Goal: Navigation & Orientation: Find specific page/section

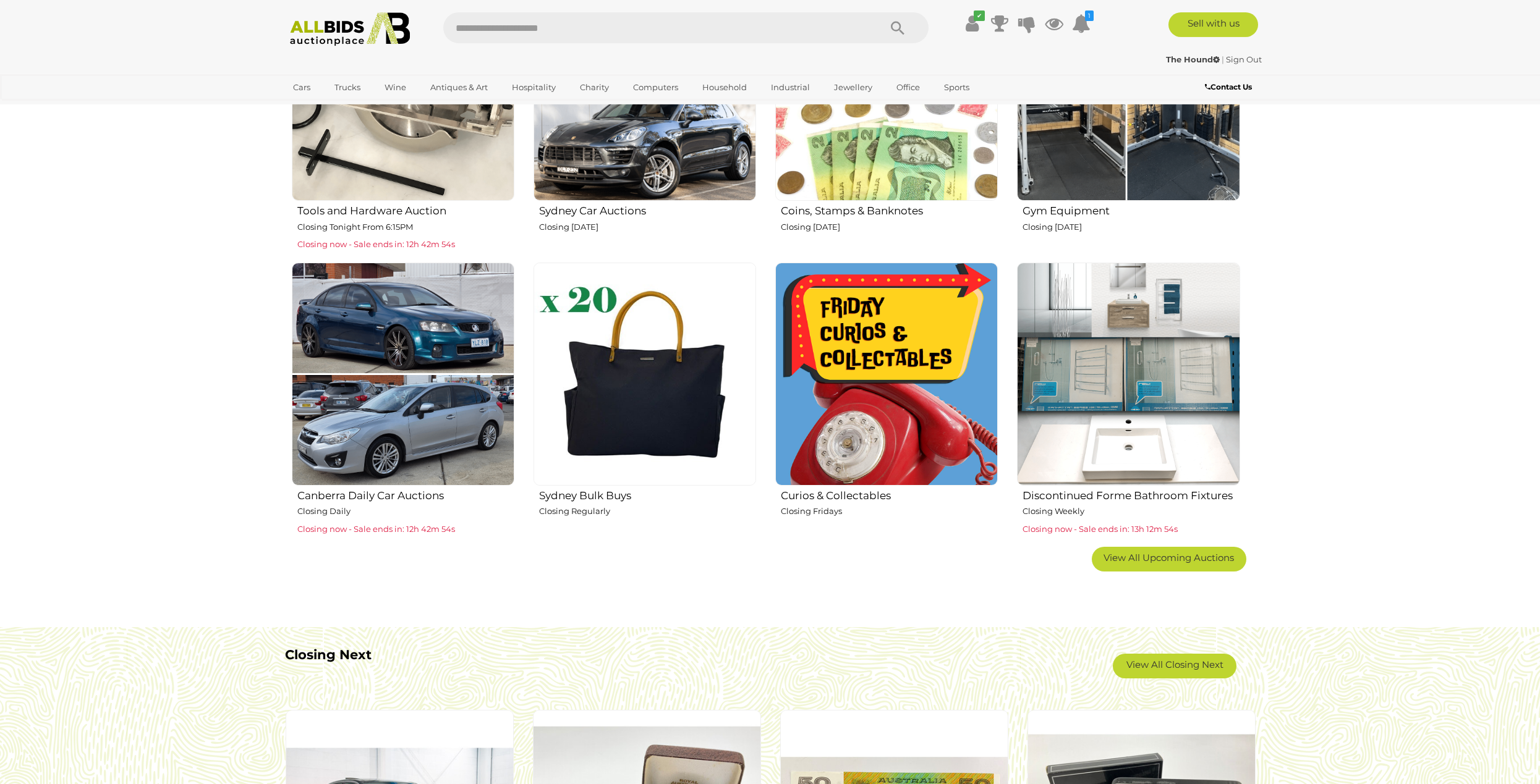
scroll to position [631, 0]
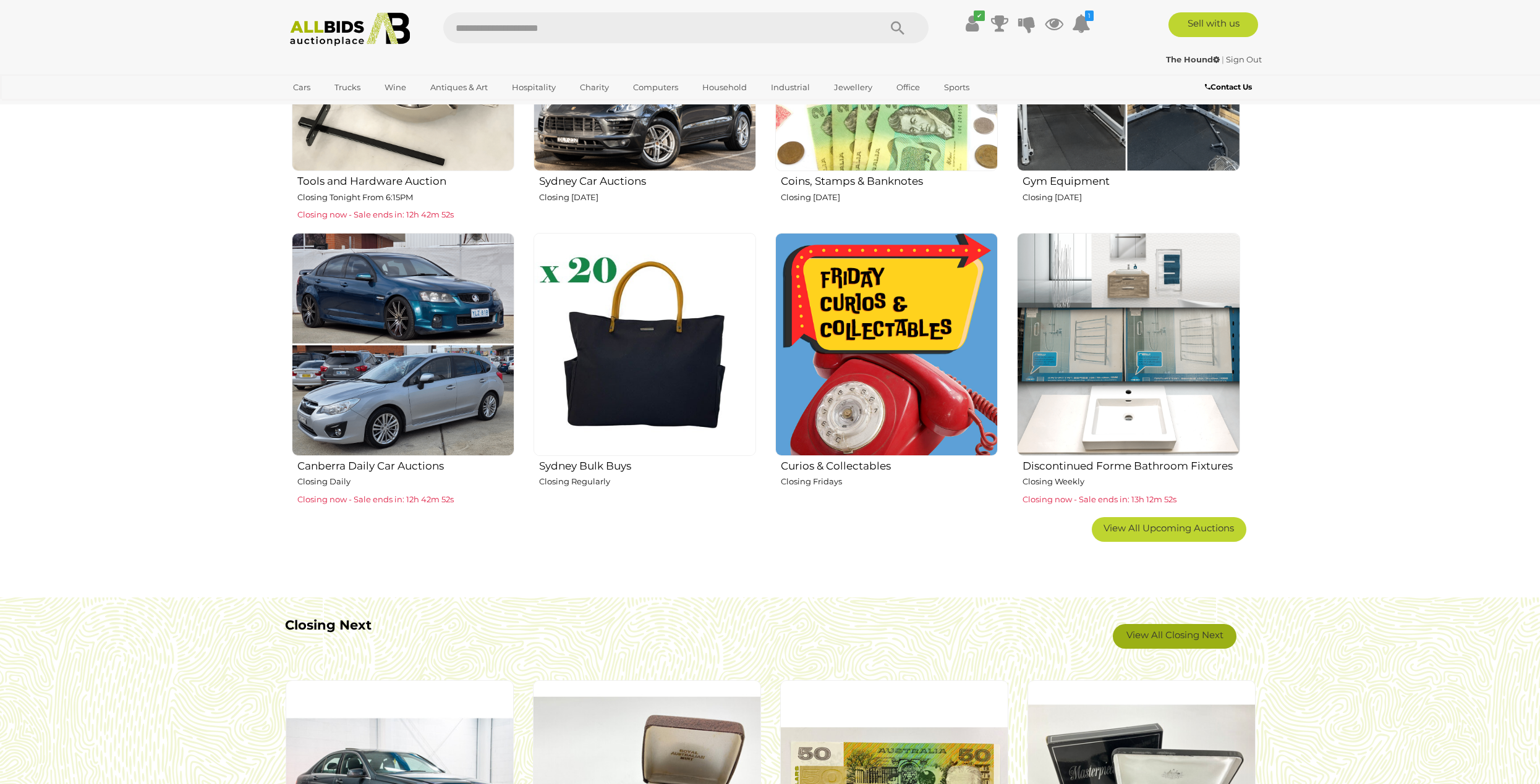
click at [1214, 629] on link "View All Closing Next" at bounding box center [1175, 637] width 124 height 25
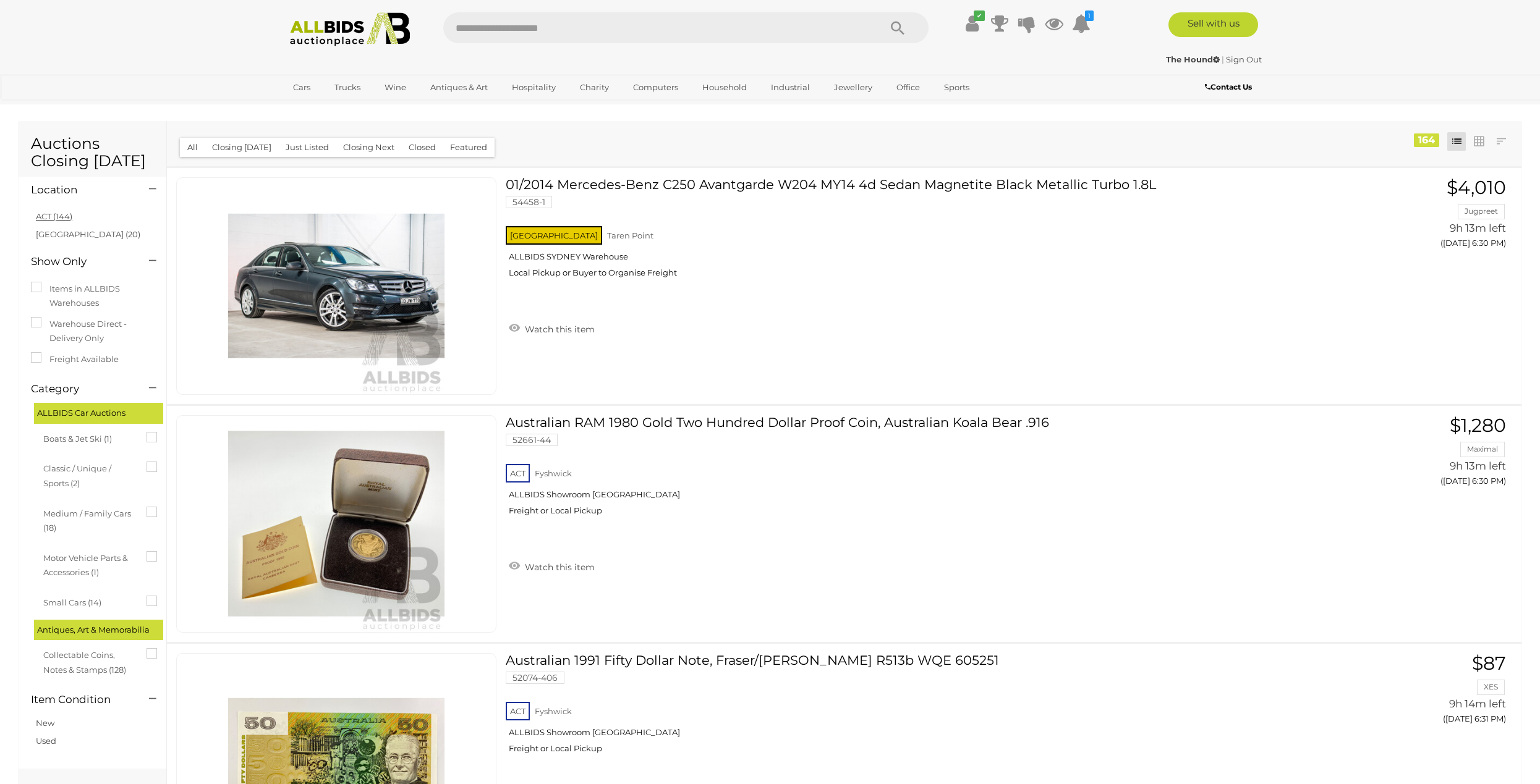
click at [66, 212] on link "ACT (144)" at bounding box center [54, 217] width 37 height 10
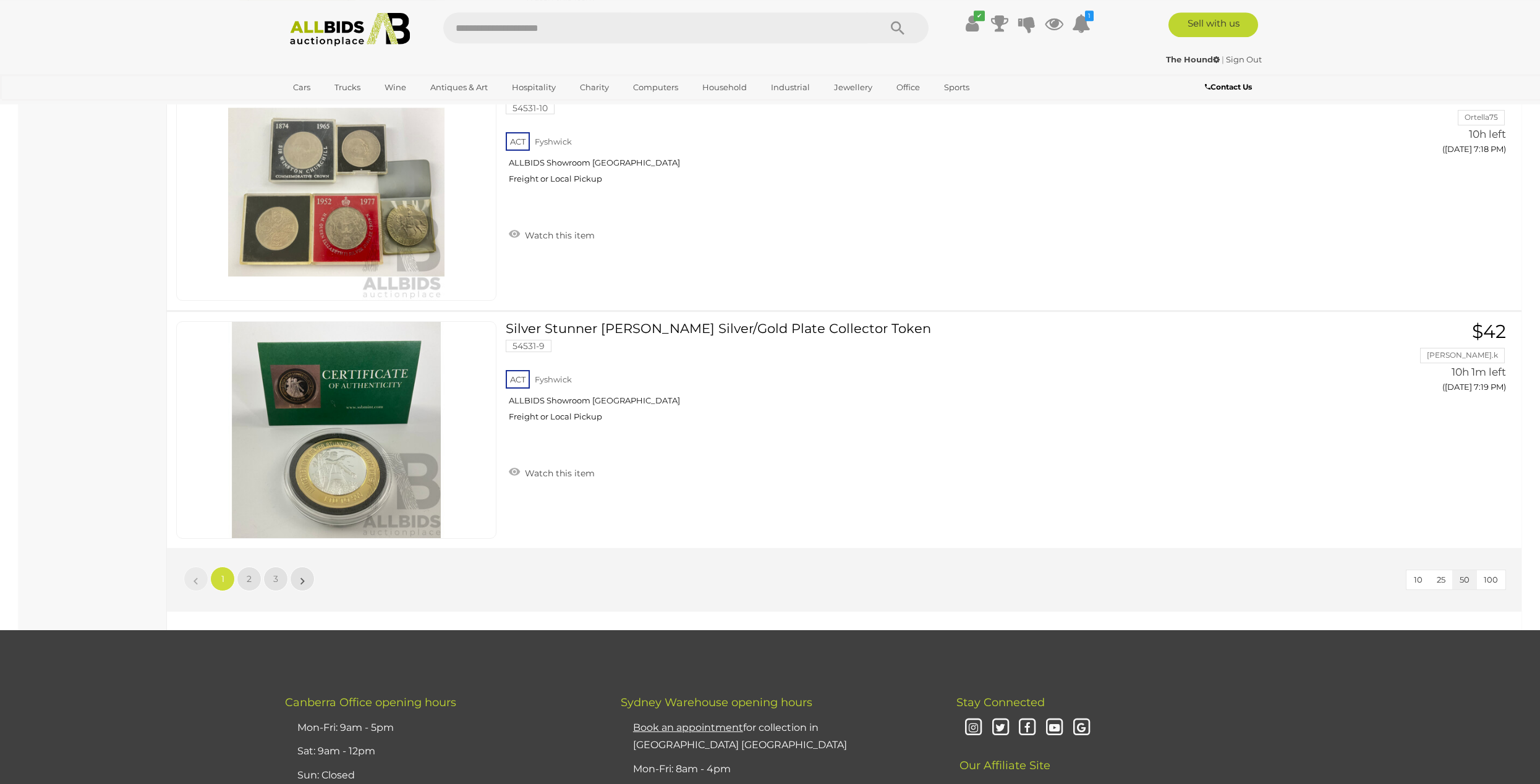
scroll to position [11598, 0]
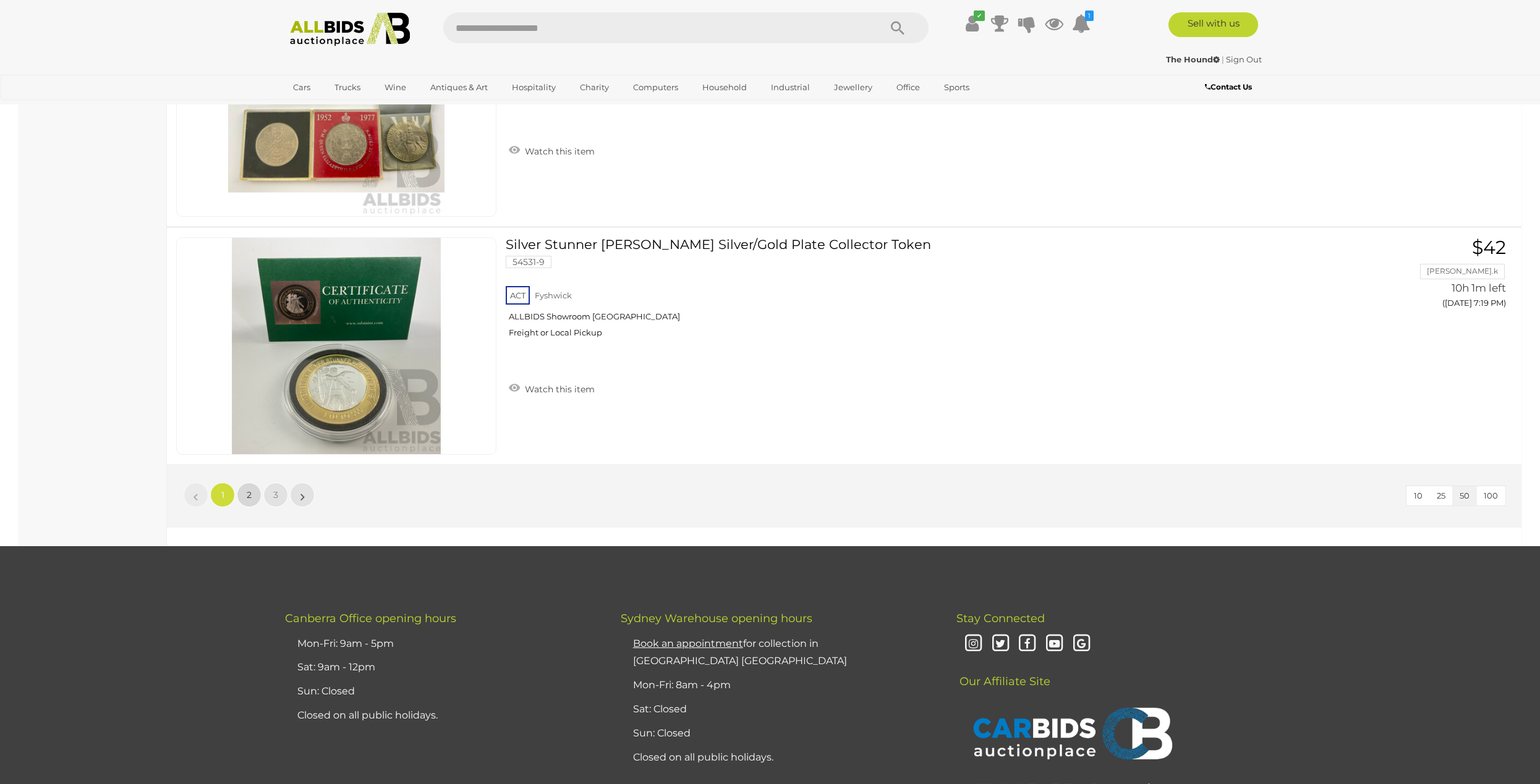
click at [258, 499] on link "2" at bounding box center [249, 495] width 25 height 25
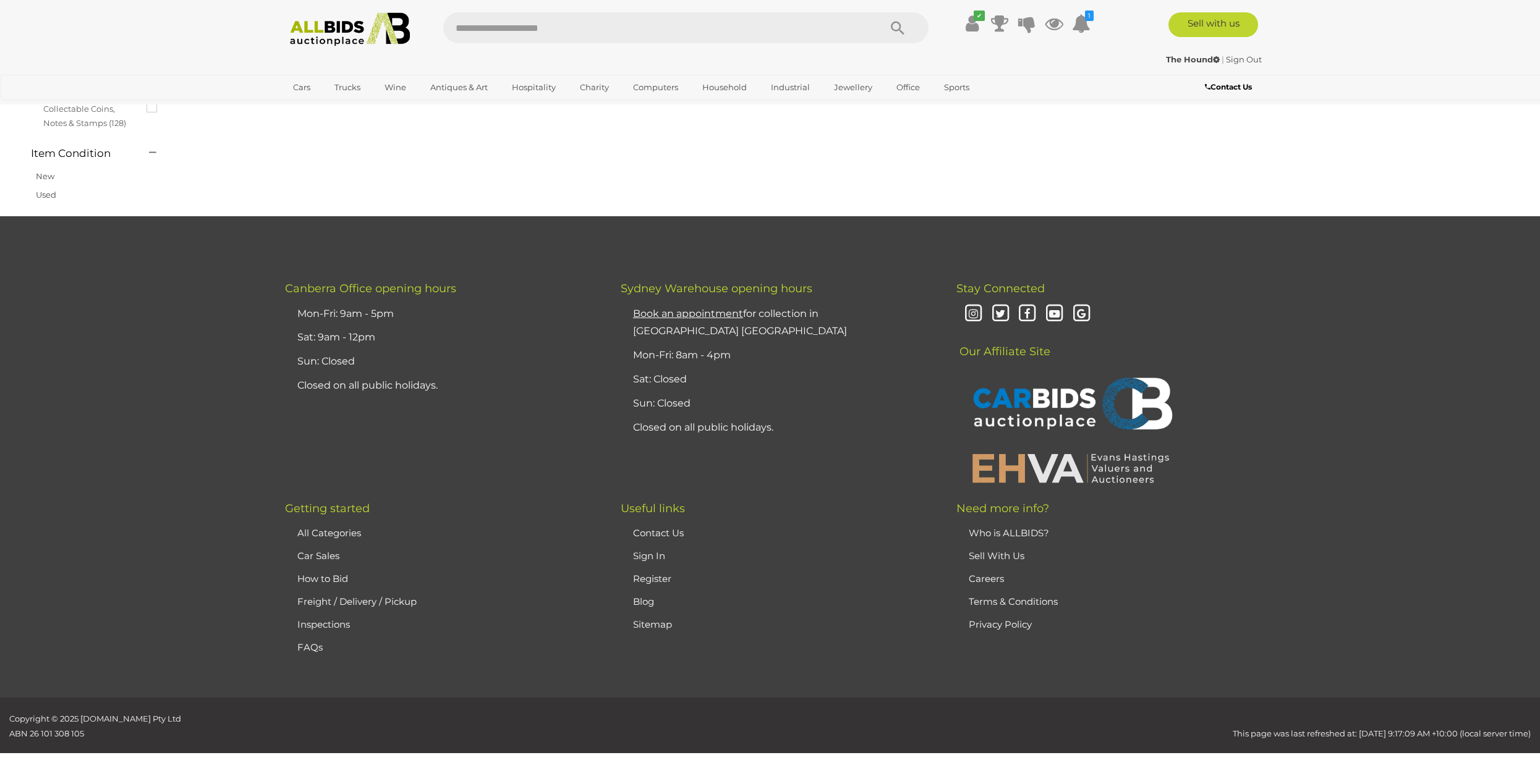
scroll to position [43, 0]
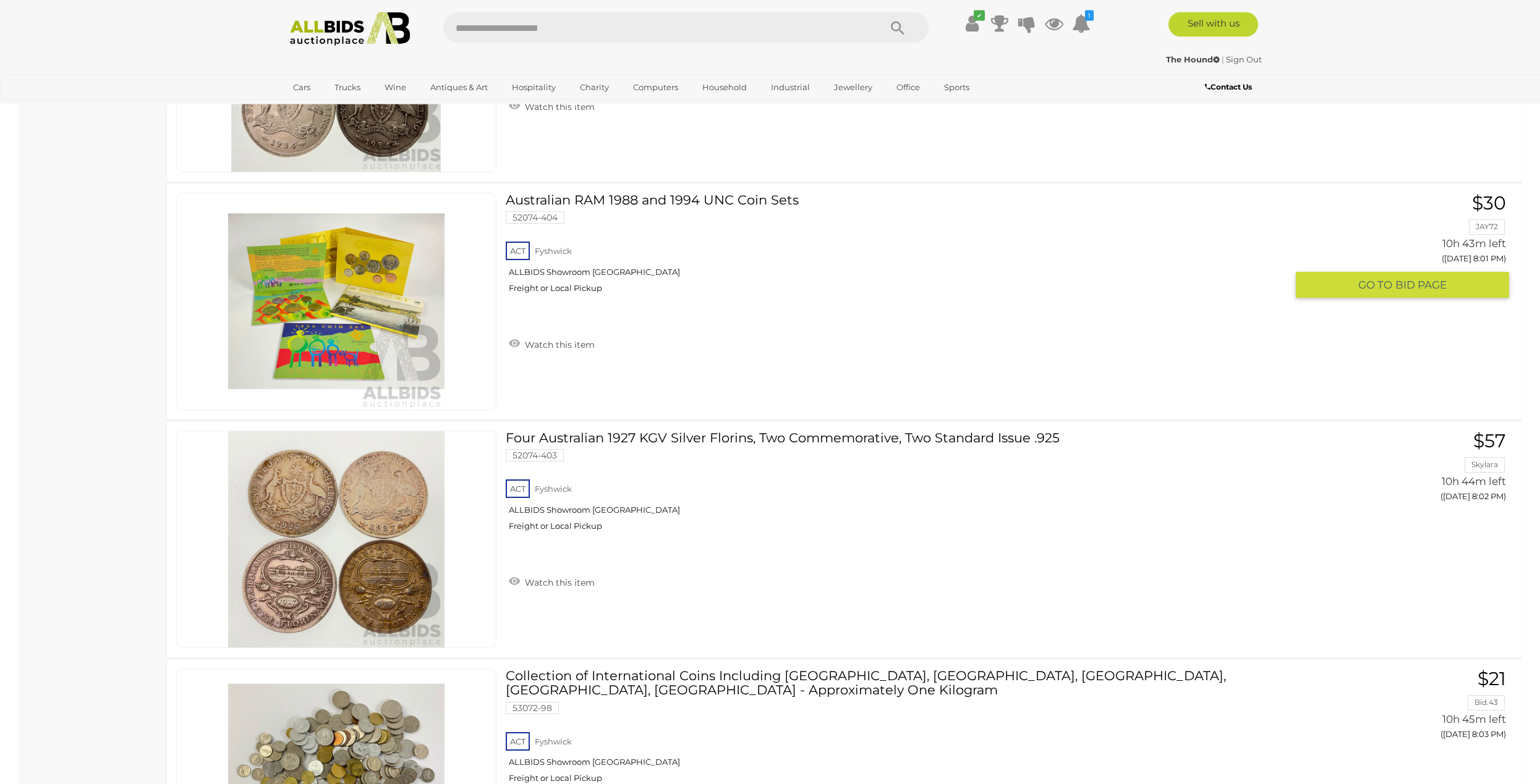
scroll to position [11451, 0]
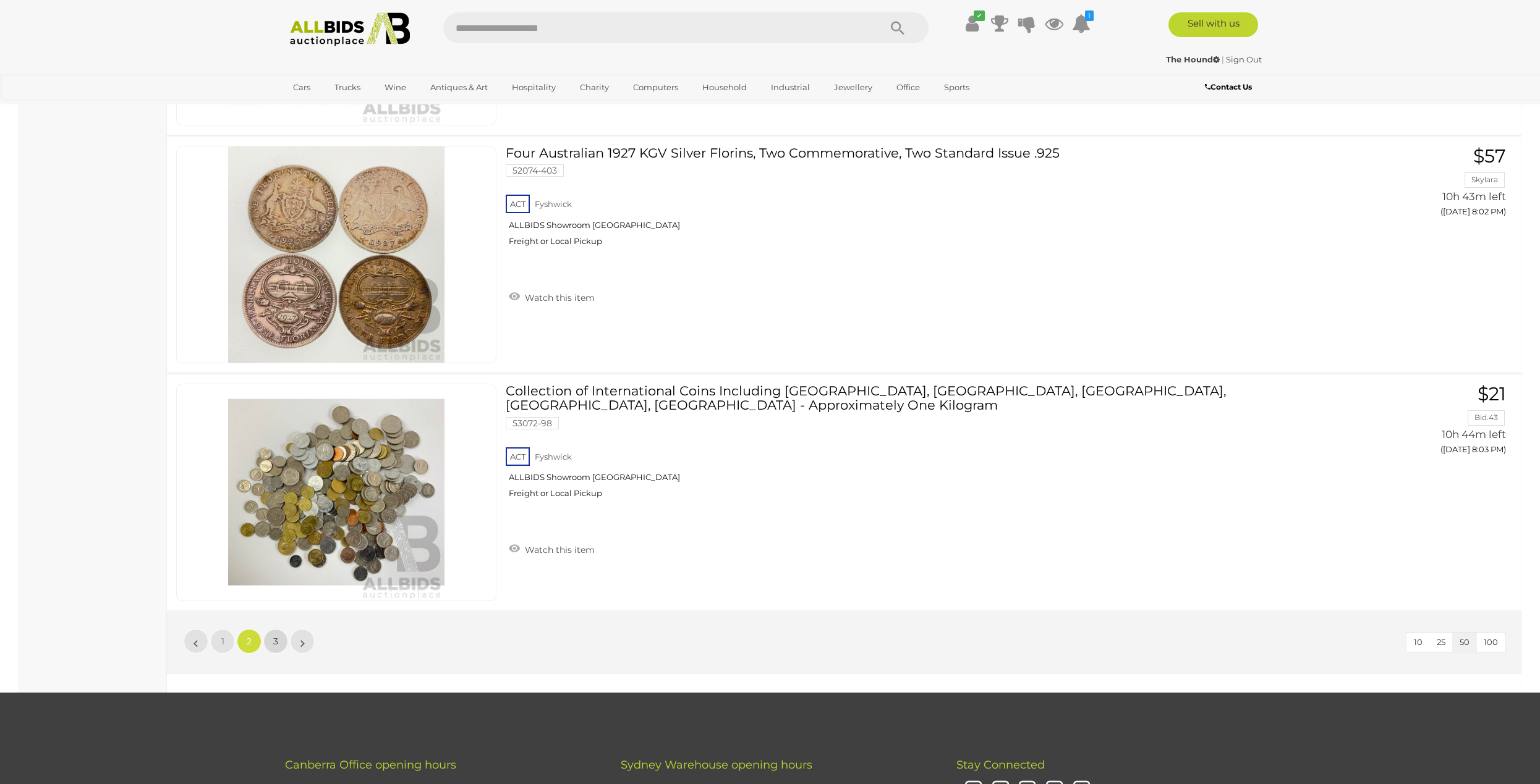
click at [270, 643] on link "3" at bounding box center [275, 642] width 25 height 25
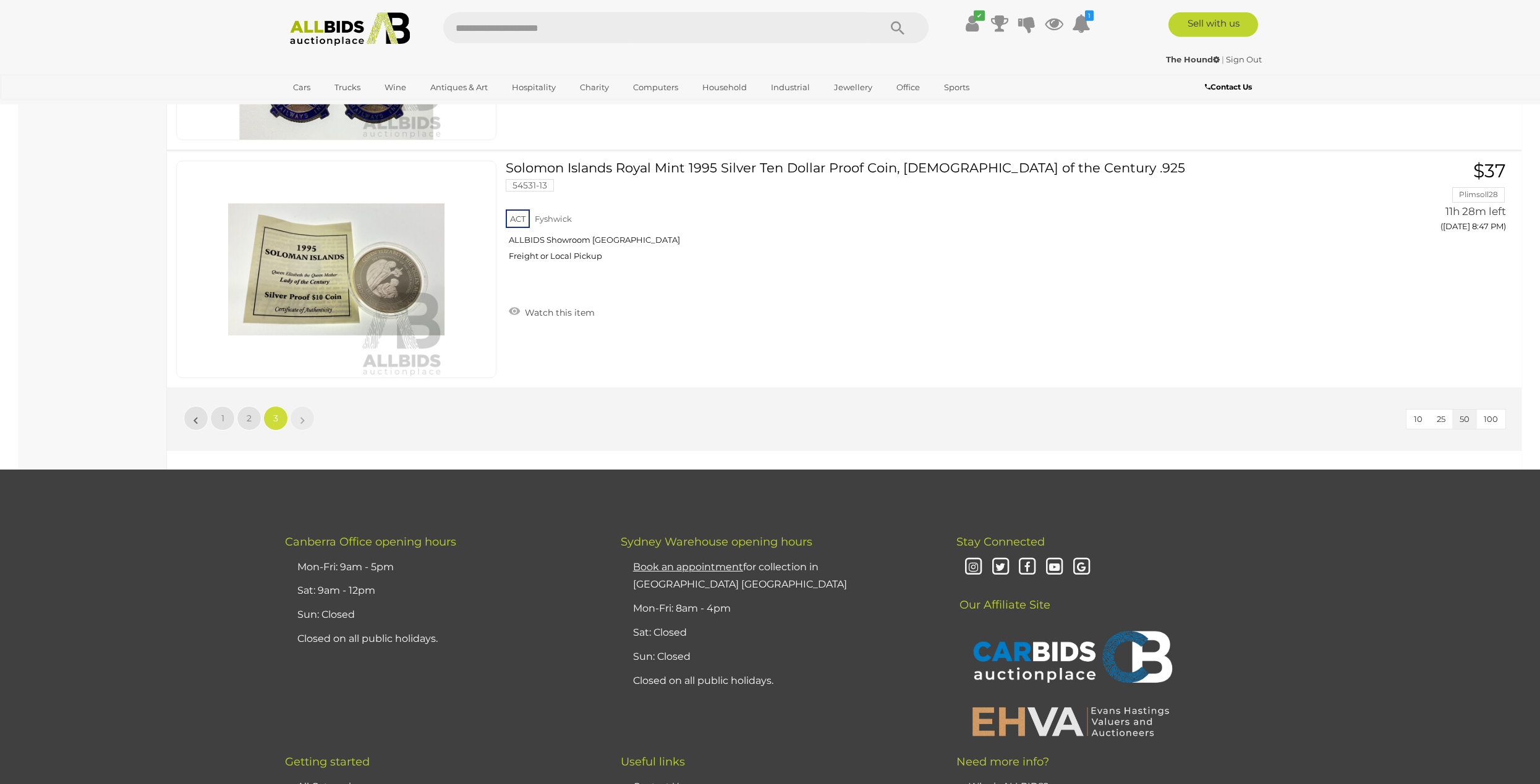
scroll to position [10254, 0]
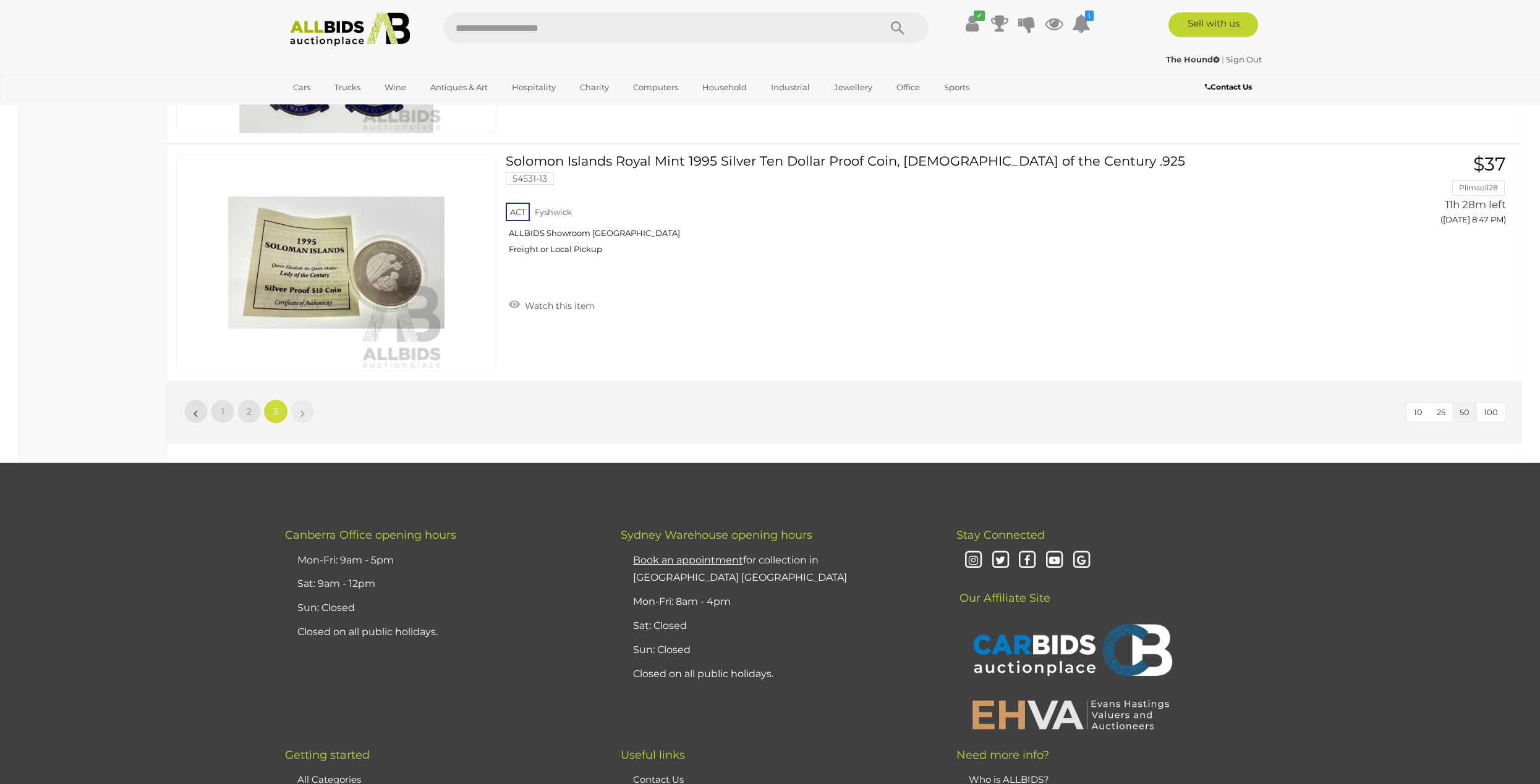
click at [327, 28] on img at bounding box center [350, 29] width 134 height 34
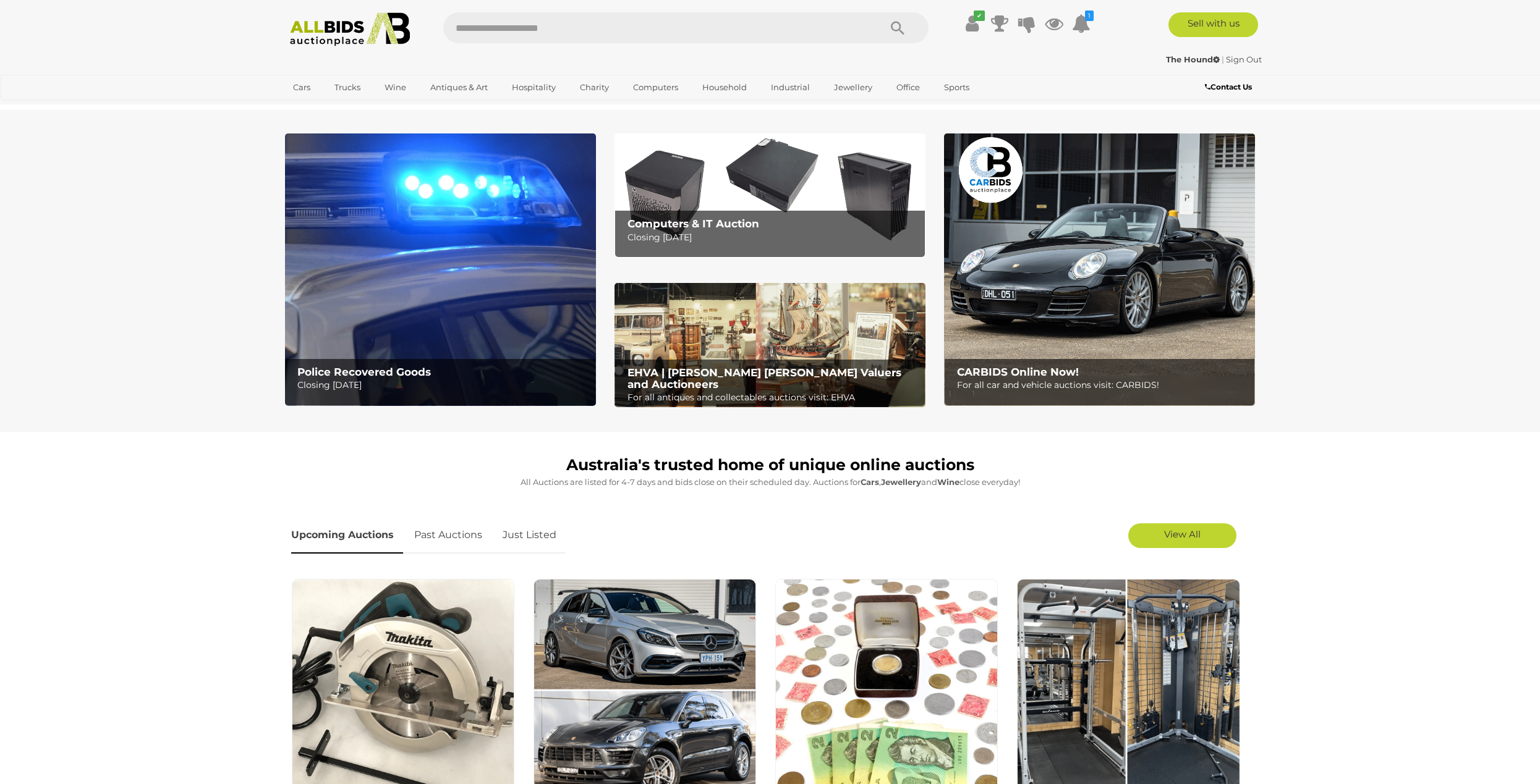
click at [471, 330] on img at bounding box center [440, 270] width 311 height 272
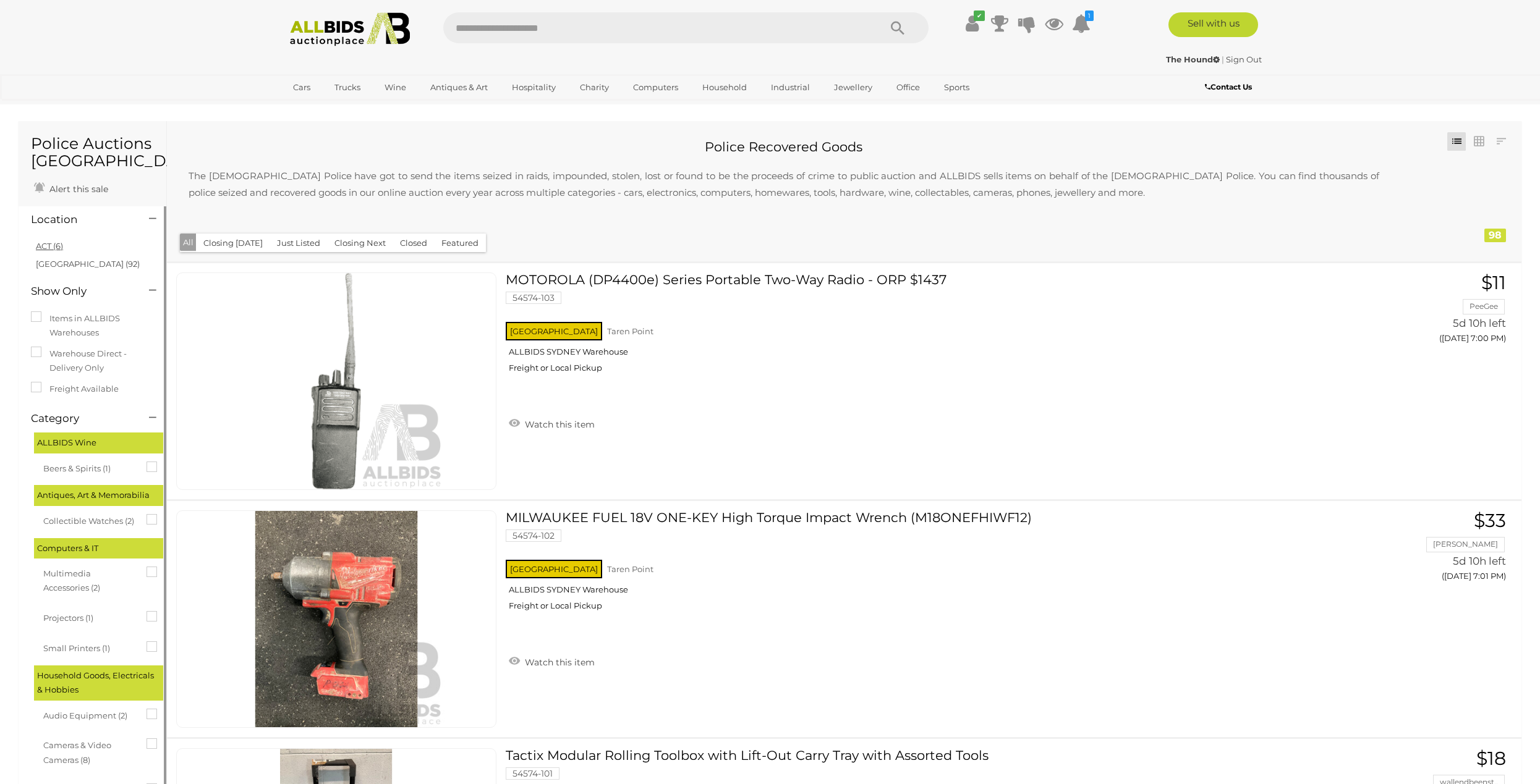
click at [59, 243] on link "ACT (6)" at bounding box center [50, 246] width 27 height 10
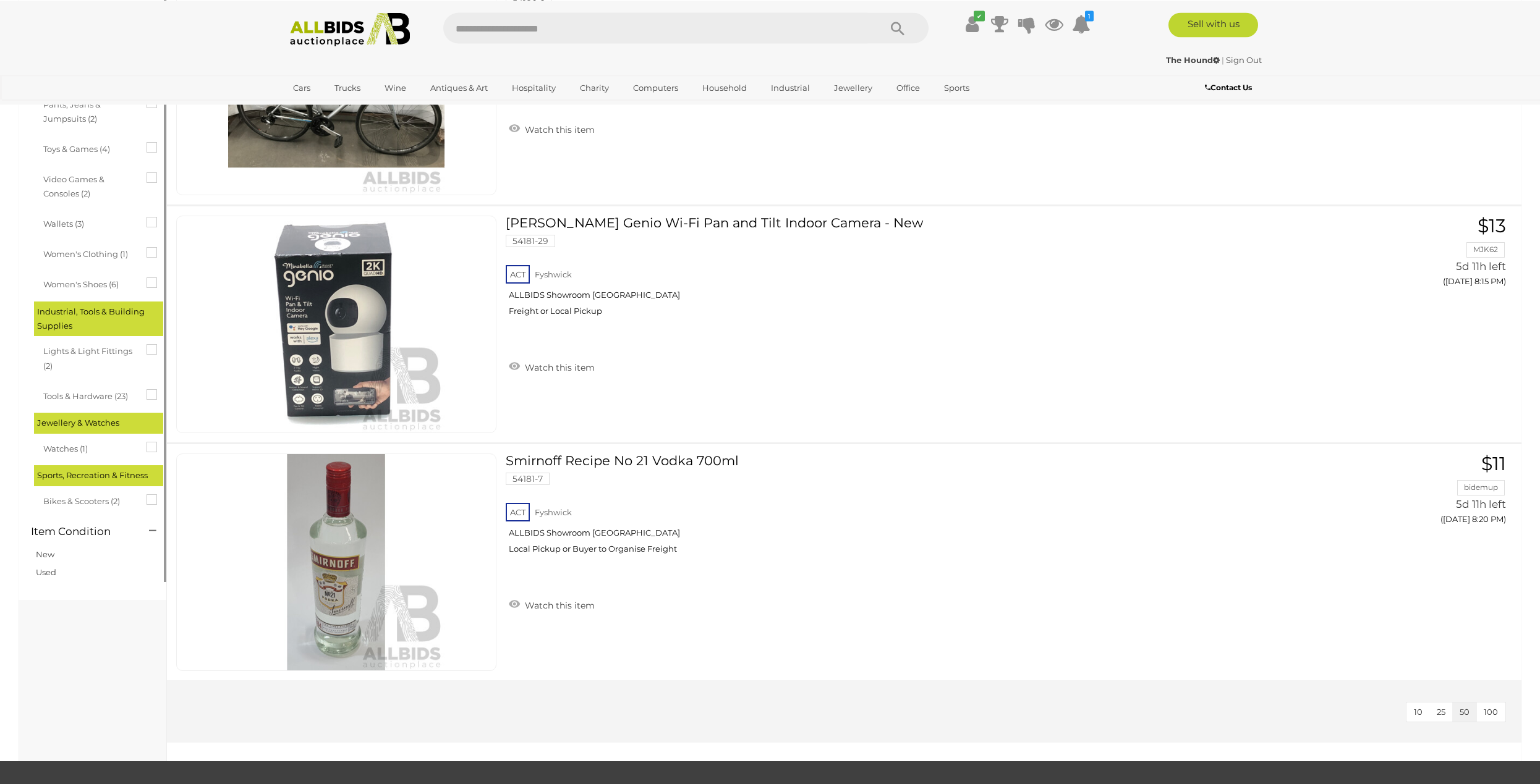
scroll to position [1072, 0]
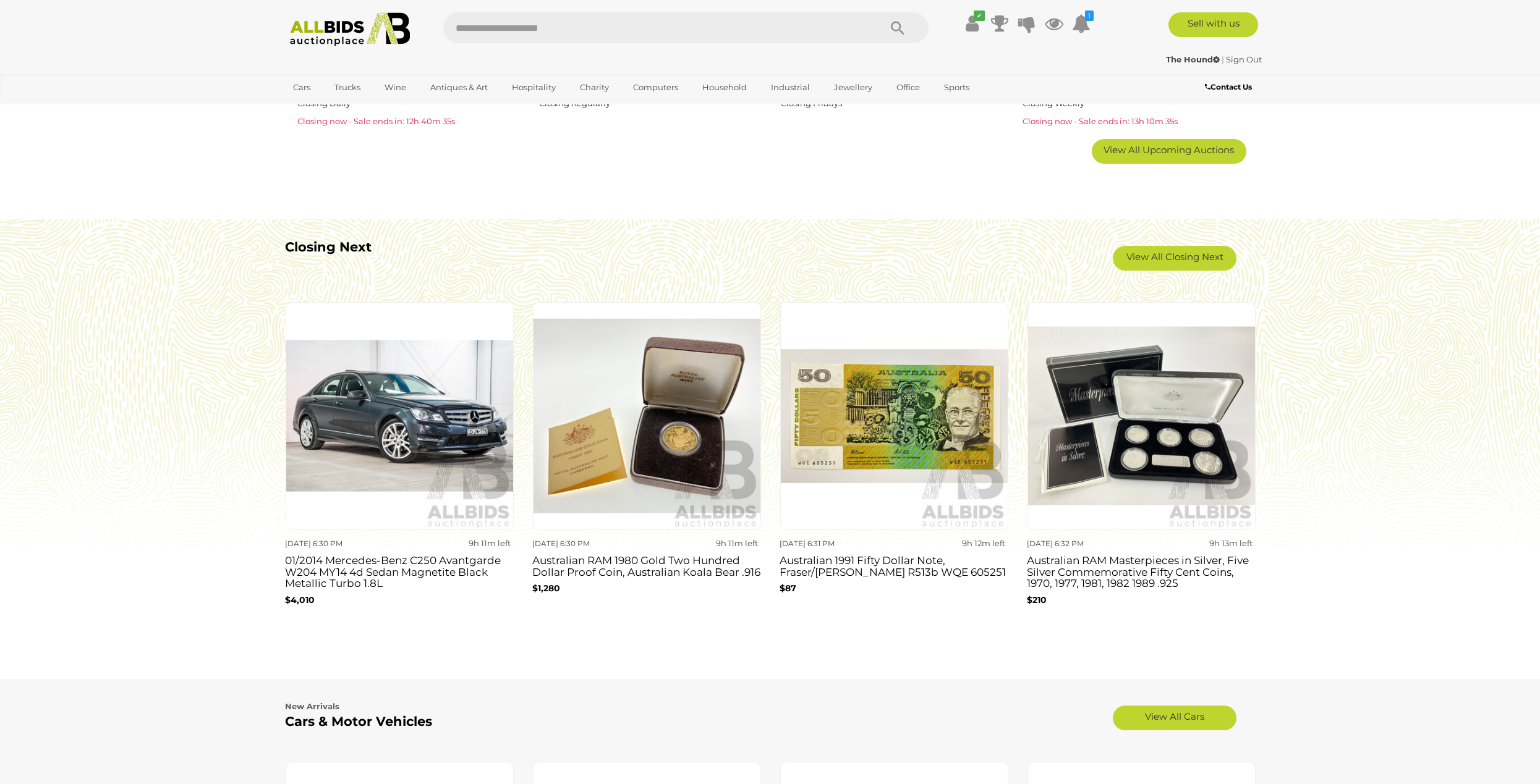
scroll to position [1072, 0]
